Goal: Information Seeking & Learning: Learn about a topic

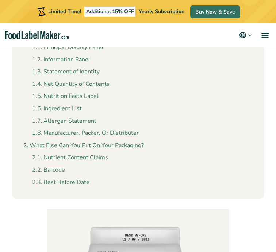
scroll to position [305, 0]
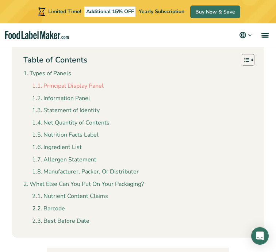
click at [81, 86] on link "Principal Display Panel" at bounding box center [68, 85] width 72 height 9
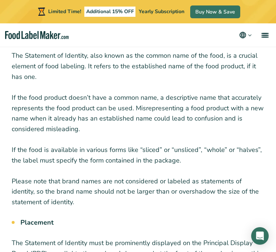
scroll to position [1936, 0]
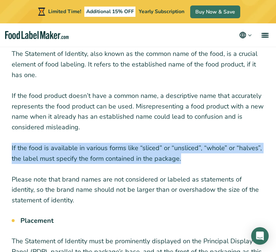
drag, startPoint x: 189, startPoint y: 158, endPoint x: 10, endPoint y: 149, distance: 179.5
copy p "If the food is available in various forms like “sliced” or “unsliced”, “whole” …"
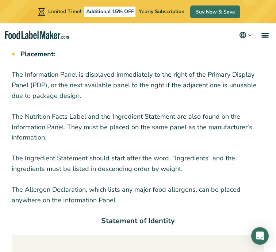
scroll to position [1552, 0]
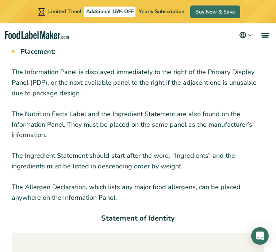
click at [186, 169] on p "The Ingredient Statement should start after the word, “Ingredients” and the ing…" at bounding box center [138, 160] width 253 height 21
drag, startPoint x: 186, startPoint y: 165, endPoint x: 8, endPoint y: 154, distance: 178.2
copy p "The Ingredient Statement should start after the word, “Ingredients” and the ing…"
click at [115, 198] on p "The Allergen Declaration, which lists any major food allergens, can be placed a…" at bounding box center [138, 192] width 253 height 21
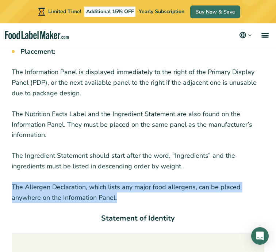
drag, startPoint x: 127, startPoint y: 198, endPoint x: 11, endPoint y: 186, distance: 116.3
copy p "The Allergen Declaration, which lists any major food allergens, can be placed a…"
drag, startPoint x: 50, startPoint y: 136, endPoint x: 8, endPoint y: 116, distance: 46.1
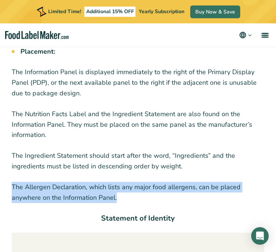
copy p "The Nutrition Facts Label and the Ingredient Statement are also found on the In…"
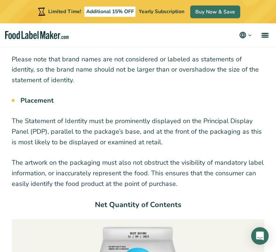
scroll to position [2073, 0]
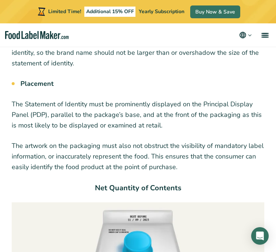
click at [74, 119] on p "The Statement of Identity must be prominently displayed on the Principal Displa…" at bounding box center [138, 114] width 253 height 31
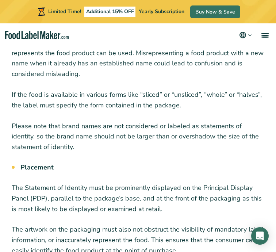
scroll to position [2066, 0]
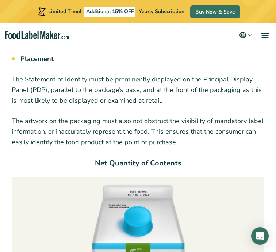
scroll to position [2102, 0]
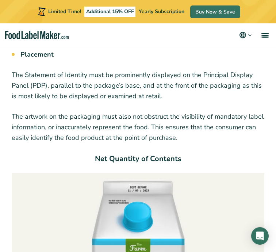
click at [177, 138] on p "The artwork on the packaging must also not obstruct the visibility of mandatory…" at bounding box center [138, 126] width 253 height 31
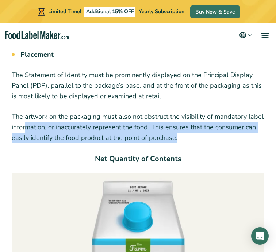
drag, startPoint x: 184, startPoint y: 135, endPoint x: 27, endPoint y: 123, distance: 157.4
click at [27, 123] on p "The artwork on the packaging must also not obstruct the visibility of mandatory…" at bounding box center [138, 126] width 253 height 31
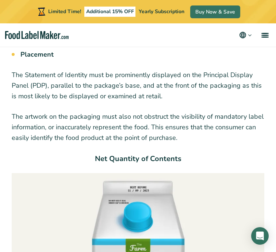
drag, startPoint x: 169, startPoint y: 96, endPoint x: 5, endPoint y: 74, distance: 164.6
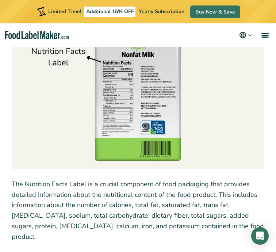
scroll to position [2767, 0]
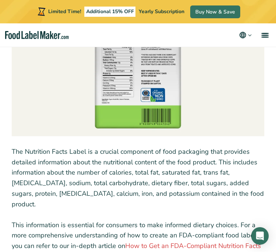
click at [183, 196] on p "The Nutrition Facts Label is a crucial component of food packaging that provide…" at bounding box center [138, 177] width 253 height 63
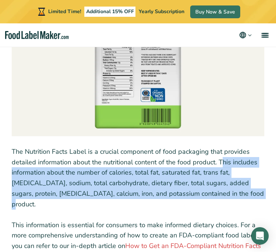
drag, startPoint x: 199, startPoint y: 195, endPoint x: 220, endPoint y: 164, distance: 37.6
click at [220, 164] on p "The Nutrition Facts Label is a crucial component of food packaging that provide…" at bounding box center [138, 177] width 253 height 63
copy p "This includes information about the number of calories, total fat, saturated fa…"
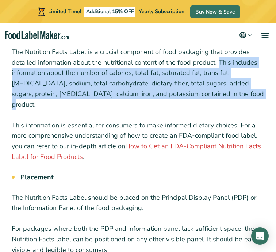
scroll to position [2873, 0]
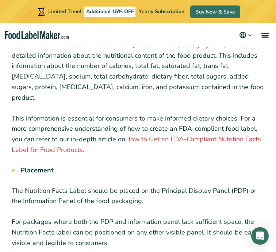
click at [132, 185] on p "The Nutrition Facts Label should be placed on the Principal Display Panel (PDP)…" at bounding box center [138, 195] width 253 height 21
drag, startPoint x: 150, startPoint y: 191, endPoint x: 0, endPoint y: 183, distance: 149.9
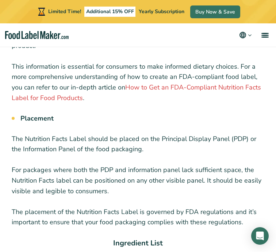
scroll to position [2927, 0]
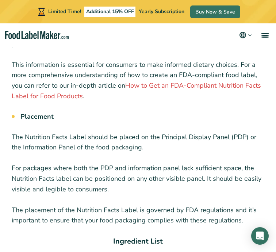
click at [67, 173] on p "For packages where both the PDP and information panel lack sufficient space, th…" at bounding box center [138, 178] width 253 height 31
drag, startPoint x: 145, startPoint y: 140, endPoint x: 6, endPoint y: 127, distance: 139.4
copy p "The Nutrition Facts Label should be placed on the Principal Display Panel (PDP)…"
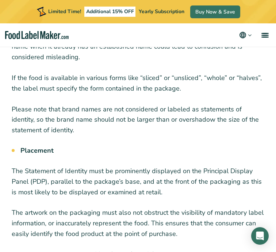
scroll to position [2007, 0]
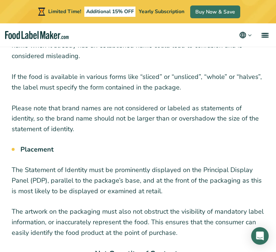
drag, startPoint x: 167, startPoint y: 190, endPoint x: 11, endPoint y: 172, distance: 157.0
copy p "The Statement of Identity must be prominently displayed on the Principal Displa…"
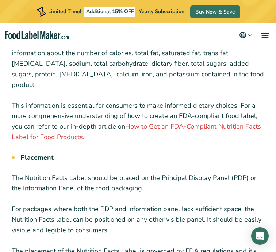
scroll to position [2885, 0]
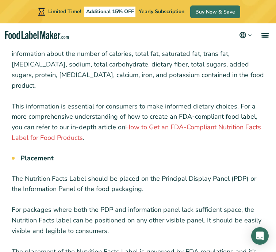
click at [142, 179] on p "The Nutrition Facts Label should be placed on the Principal Display Panel (PDP)…" at bounding box center [138, 183] width 253 height 21
drag, startPoint x: 146, startPoint y: 181, endPoint x: 13, endPoint y: 167, distance: 133.8
click at [13, 173] on p "The Nutrition Facts Label should be placed on the Principal Display Panel (PDP)…" at bounding box center [138, 183] width 253 height 21
copy p "The Nutrition Facts Label should be placed on the Principal Display Panel (PDP)…"
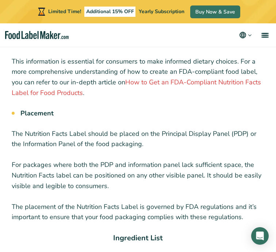
scroll to position [2931, 0]
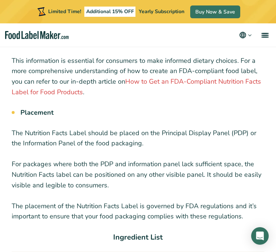
drag, startPoint x: 115, startPoint y: 173, endPoint x: 6, endPoint y: 153, distance: 110.9
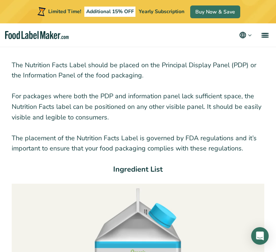
scroll to position [3000, 0]
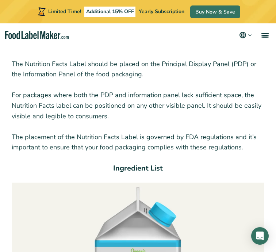
copy p "For packages where both the PDP and information panel lack sufficient space, th…"
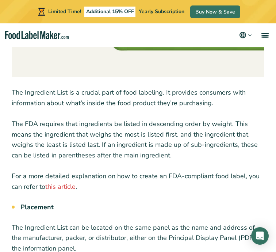
scroll to position [3499, 0]
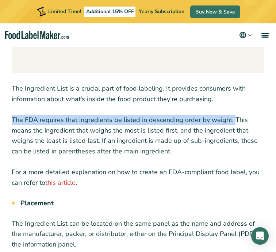
drag, startPoint x: 232, startPoint y: 109, endPoint x: 7, endPoint y: 109, distance: 224.9
copy p "The FDA requires that ingredients be listed in descending order by weight."
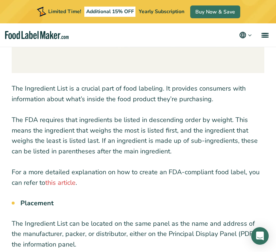
click at [167, 141] on p "The FDA requires that ingredients be listed in descending order by weight. This…" at bounding box center [138, 136] width 253 height 42
drag, startPoint x: 172, startPoint y: 139, endPoint x: 234, endPoint y: 106, distance: 70.4
click at [234, 115] on p "The FDA requires that ingredients be listed in descending order by weight. This…" at bounding box center [138, 136] width 253 height 42
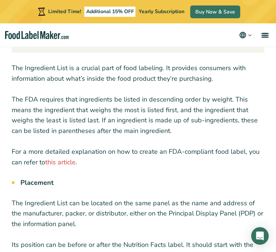
scroll to position [3521, 0]
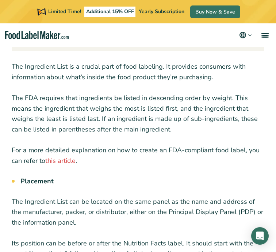
drag, startPoint x: 72, startPoint y: 210, endPoint x: 8, endPoint y: 195, distance: 65.7
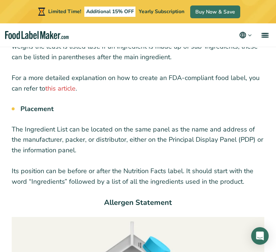
scroll to position [3595, 0]
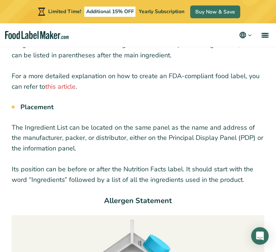
click at [236, 167] on p "Its position can be before or after the Nutrition Facts label. It should start …" at bounding box center [138, 174] width 253 height 21
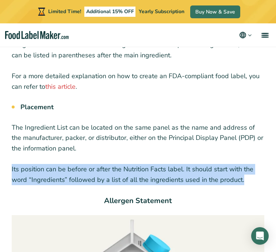
drag, startPoint x: 249, startPoint y: 169, endPoint x: 7, endPoint y: 159, distance: 242.7
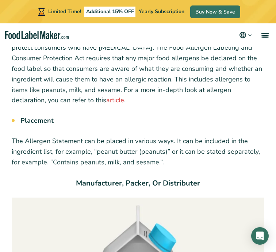
scroll to position [4178, 0]
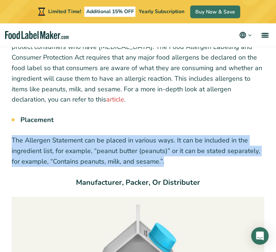
drag, startPoint x: 176, startPoint y: 147, endPoint x: 10, endPoint y: 131, distance: 166.9
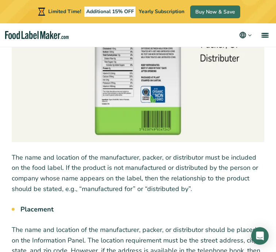
scroll to position [4502, 0]
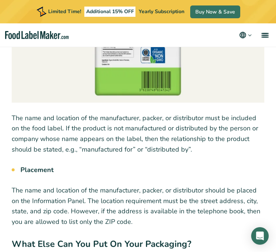
click at [196, 142] on p "The name and location of the manufacturer, packer, or distributor must be inclu…" at bounding box center [138, 134] width 253 height 42
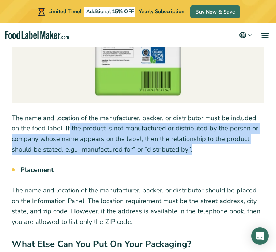
drag, startPoint x: 195, startPoint y: 139, endPoint x: 59, endPoint y: 118, distance: 138.2
click at [59, 118] on p "The name and location of the manufacturer, packer, or distributor must be inclu…" at bounding box center [138, 134] width 253 height 42
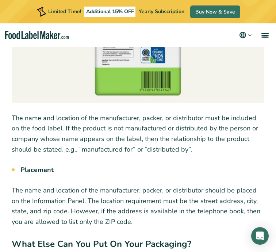
click at [68, 197] on p "The name and location of the manufacturer, packer, or distributor should be pla…" at bounding box center [138, 206] width 253 height 42
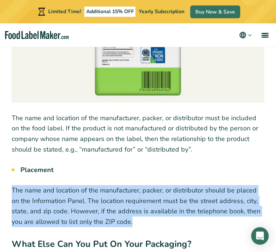
drag, startPoint x: 141, startPoint y: 211, endPoint x: 7, endPoint y: 179, distance: 138.5
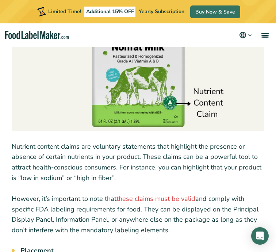
scroll to position [4886, 0]
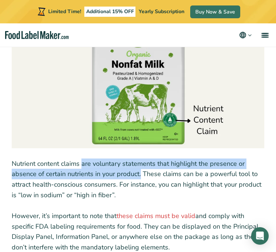
drag, startPoint x: 141, startPoint y: 164, endPoint x: 84, endPoint y: 156, distance: 57.8
click at [84, 158] on p "Nutrient content claims are voluntary statements that highlight the presence or…" at bounding box center [138, 179] width 253 height 42
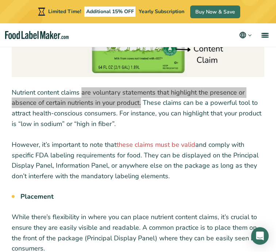
scroll to position [4961, 0]
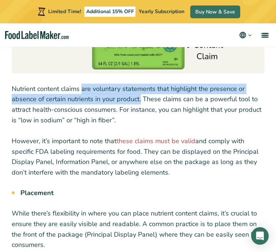
drag, startPoint x: 172, startPoint y: 162, endPoint x: 11, endPoint y: 134, distance: 163.5
click at [12, 136] on p "However, it’s important to note that these claims must be valid and comply with…" at bounding box center [138, 157] width 253 height 42
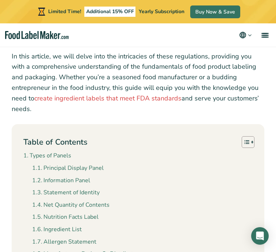
scroll to position [0, 0]
